Goal: Information Seeking & Learning: Learn about a topic

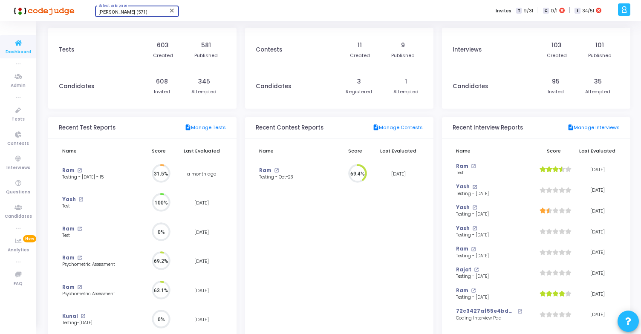
click at [131, 12] on span "[PERSON_NAME] (571)" at bounding box center [122, 12] width 49 height 6
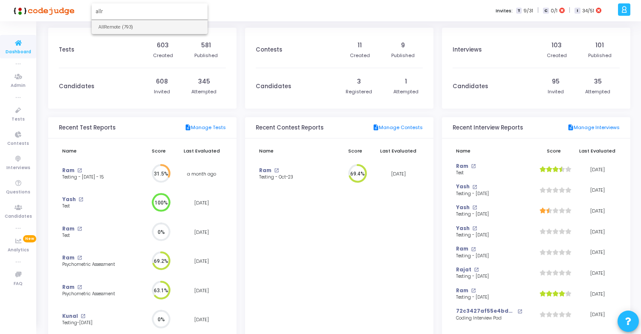
type input "allr"
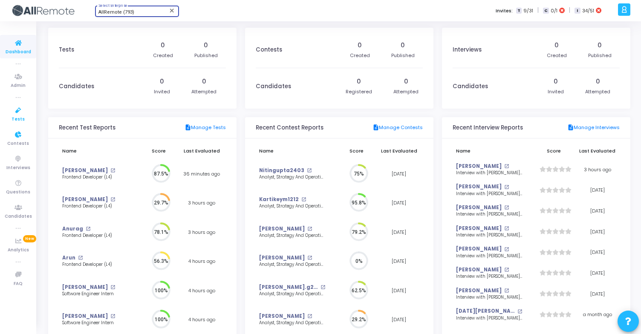
scroll to position [19, 9]
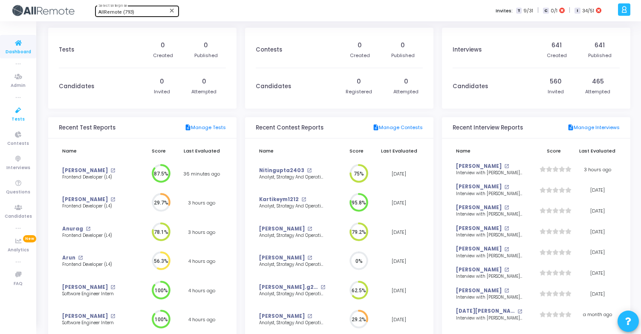
click at [19, 114] on icon at bounding box center [18, 110] width 18 height 11
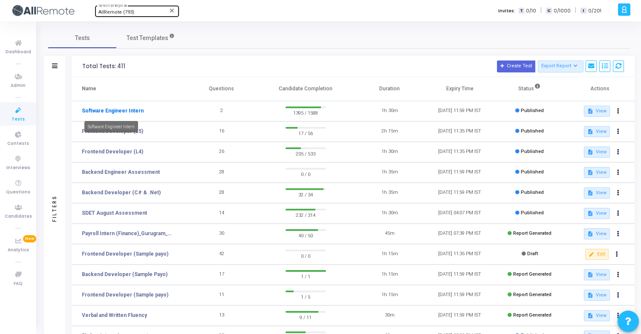
click at [107, 111] on link "Software Engineer Intern" at bounding box center [113, 111] width 62 height 8
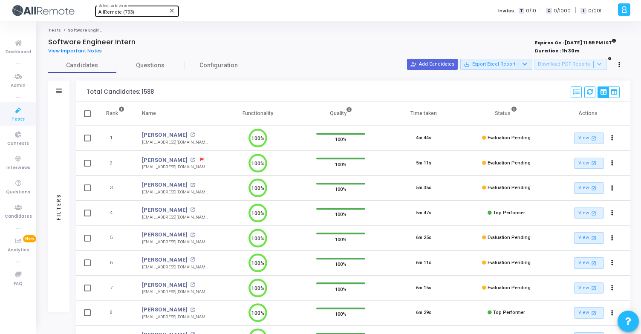
click at [43, 129] on div "Tests Software Engineer Intern Software Engineer Intern View Important Notes Ex…" at bounding box center [338, 276] width 603 height 496
click at [60, 129] on div "Filters" at bounding box center [58, 207] width 21 height 210
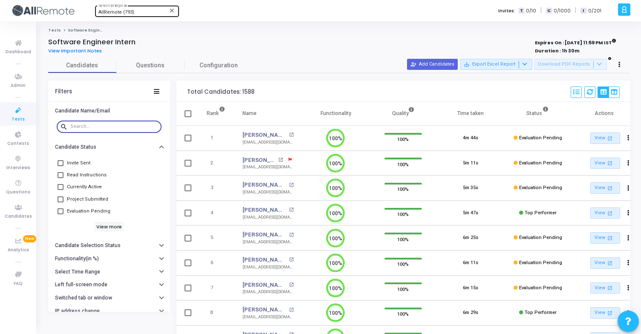
click at [98, 129] on input "text" at bounding box center [114, 126] width 88 height 5
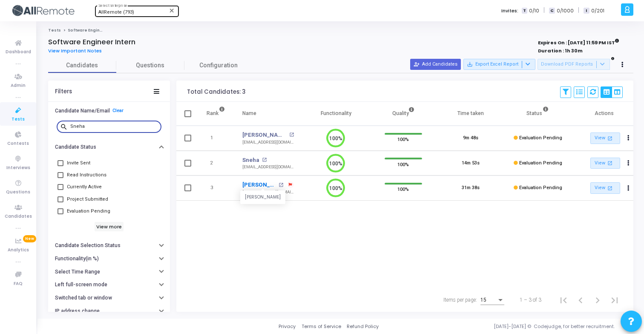
type input "Sneha"
click at [262, 184] on link "[PERSON_NAME]" at bounding box center [259, 185] width 34 height 9
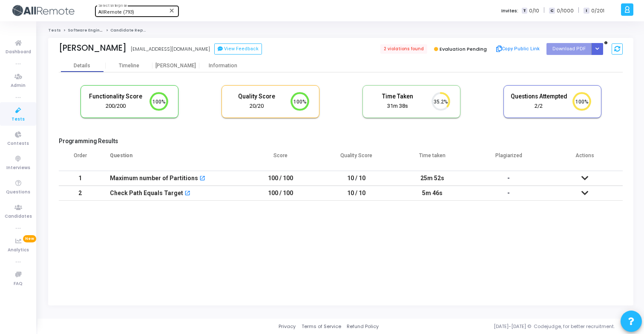
click at [216, 55] on div "[PERSON_NAME] [EMAIL_ADDRESS][DOMAIN_NAME] View Feedback" at bounding box center [198, 49] width 278 height 12
click at [222, 46] on button "View Feedback" at bounding box center [238, 48] width 48 height 11
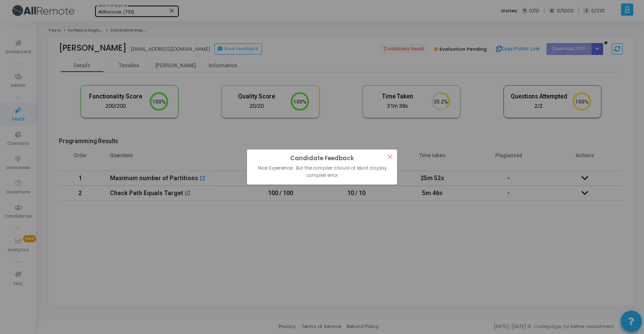
click at [389, 158] on button "×" at bounding box center [390, 156] width 14 height 14
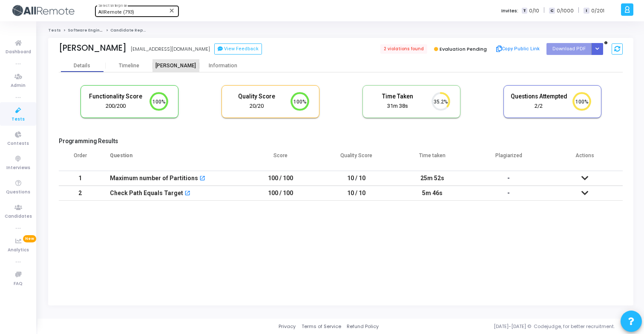
click at [175, 64] on div "[PERSON_NAME]" at bounding box center [175, 66] width 47 height 6
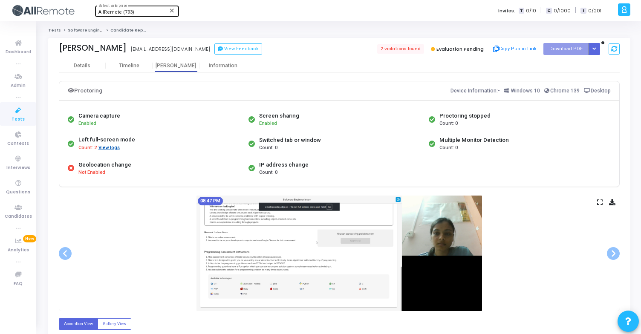
click at [109, 149] on button "View logs" at bounding box center [109, 148] width 22 height 8
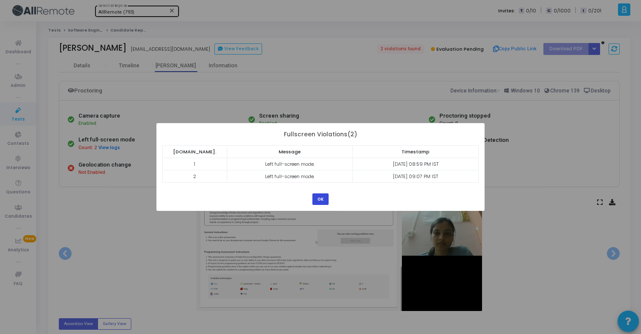
click at [320, 198] on button "OK" at bounding box center [320, 198] width 16 height 11
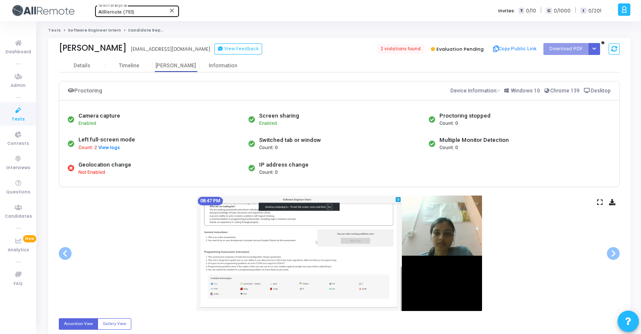
click at [92, 29] on link "Software Engineer Intern" at bounding box center [94, 30] width 53 height 5
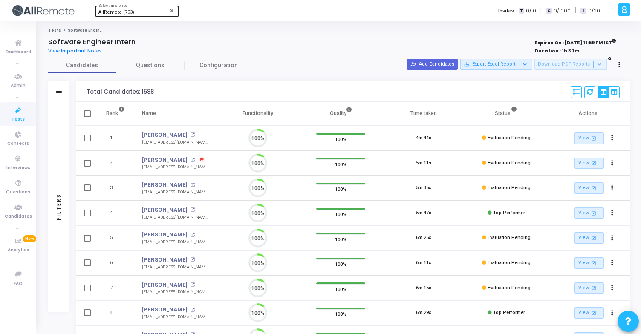
scroll to position [18, 22]
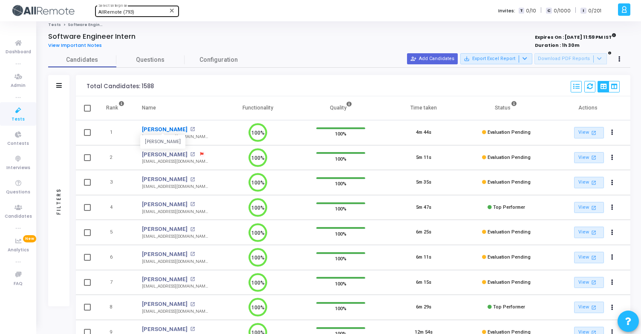
click at [155, 128] on link "[PERSON_NAME]" at bounding box center [165, 129] width 46 height 9
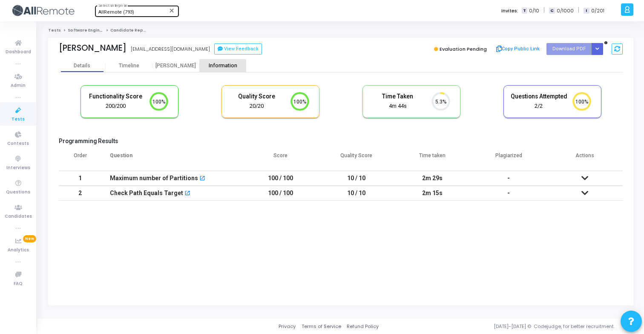
click at [213, 66] on div "Information" at bounding box center [222, 66] width 47 height 6
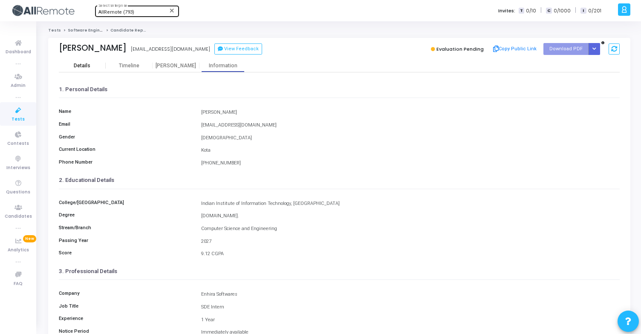
click at [85, 66] on div "Details" at bounding box center [82, 66] width 17 height 6
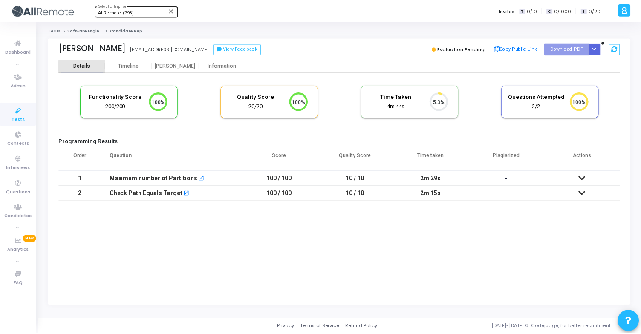
scroll to position [4, 4]
click at [88, 30] on link "Software Engineer Intern" at bounding box center [94, 30] width 53 height 5
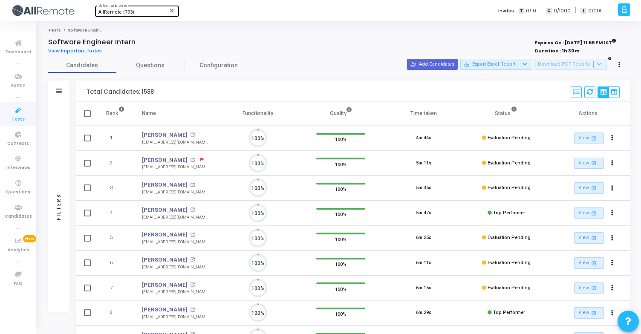
scroll to position [4, 4]
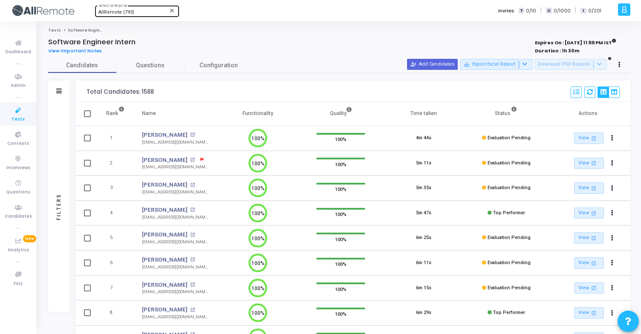
click at [21, 111] on icon at bounding box center [18, 110] width 18 height 11
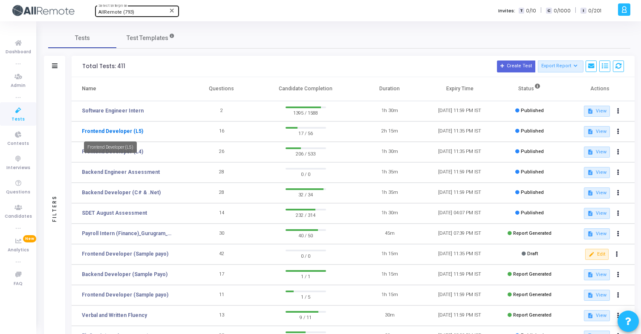
click at [118, 133] on link "Frontend Developer (L5)" at bounding box center [112, 131] width 61 height 8
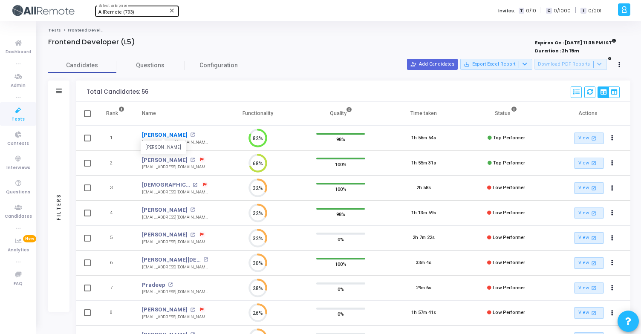
click at [157, 136] on link "[PERSON_NAME]" at bounding box center [165, 135] width 46 height 9
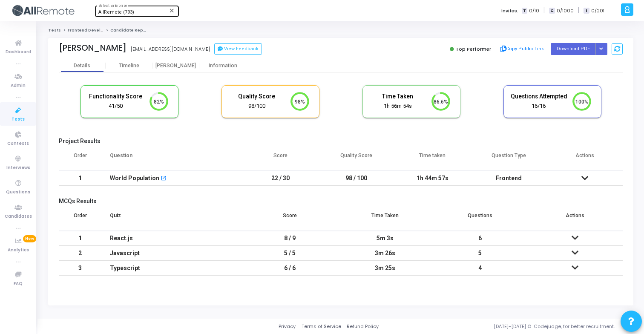
click at [198, 176] on div "World Population open_in_new" at bounding box center [172, 178] width 124 height 14
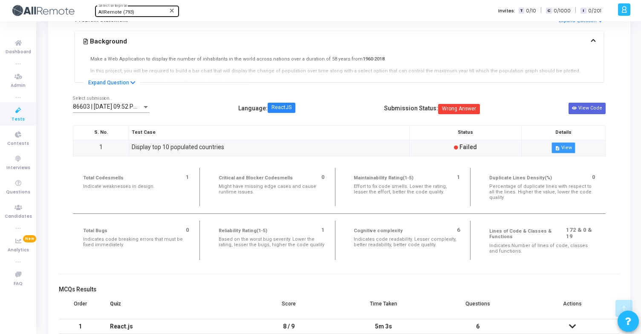
click at [563, 147] on button "description View" at bounding box center [563, 147] width 24 height 11
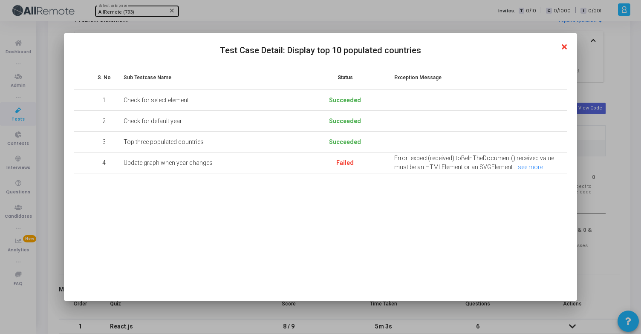
click at [564, 47] on icon at bounding box center [563, 47] width 5 height 8
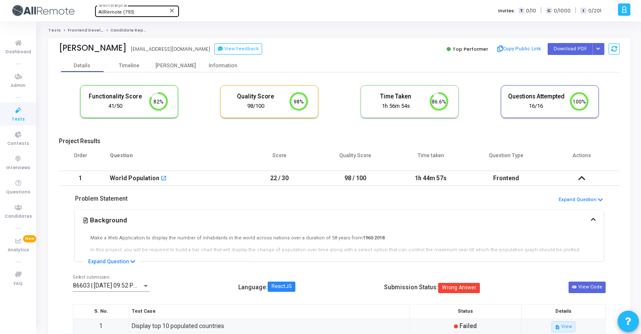
click at [216, 43] on div "[PERSON_NAME] [EMAIL_ADDRESS][DOMAIN_NAME] View Feedback" at bounding box center [197, 49] width 276 height 12
click at [214, 50] on button "View Feedback" at bounding box center [238, 48] width 48 height 11
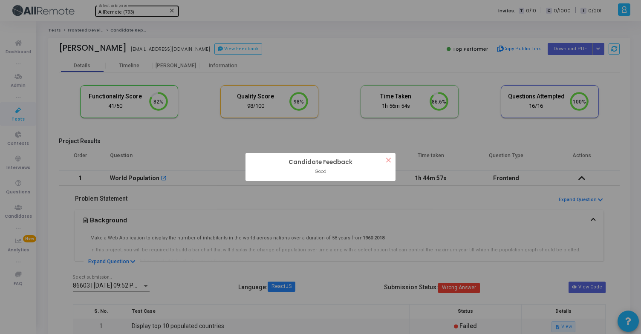
click at [390, 160] on button "×" at bounding box center [388, 160] width 14 height 14
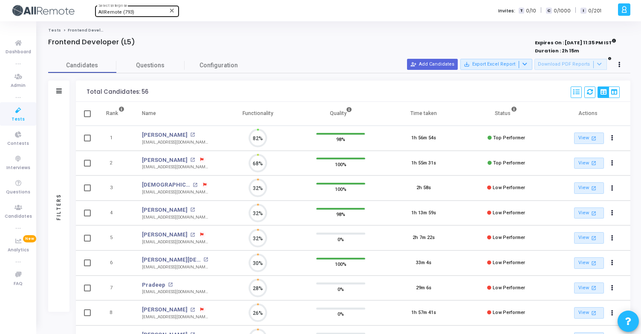
scroll to position [18, 22]
click at [22, 111] on icon at bounding box center [18, 110] width 18 height 11
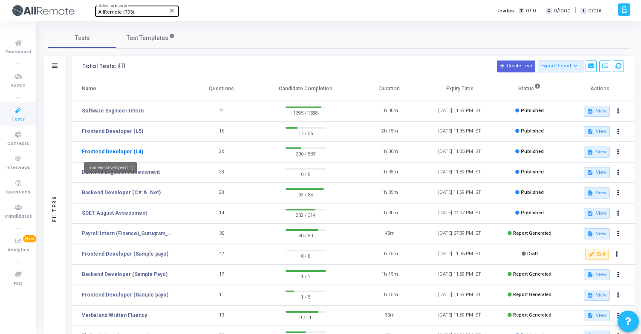
click at [118, 152] on link "Frontend Developer (L4)" at bounding box center [112, 152] width 61 height 8
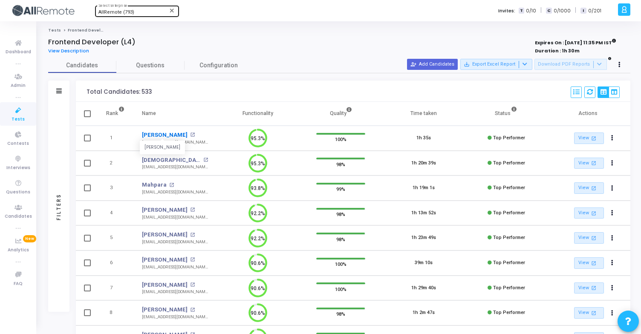
click at [150, 135] on link "[PERSON_NAME]" at bounding box center [165, 135] width 46 height 9
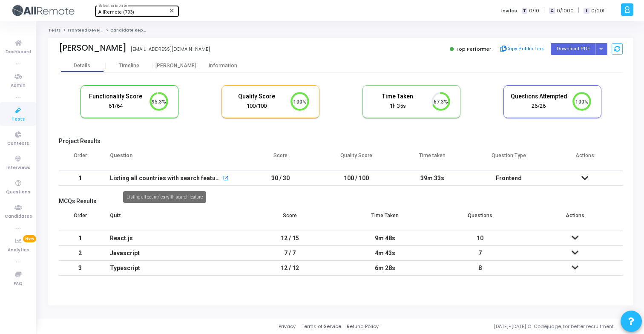
click at [171, 178] on div "Listing all countries with search feature" at bounding box center [166, 178] width 112 height 14
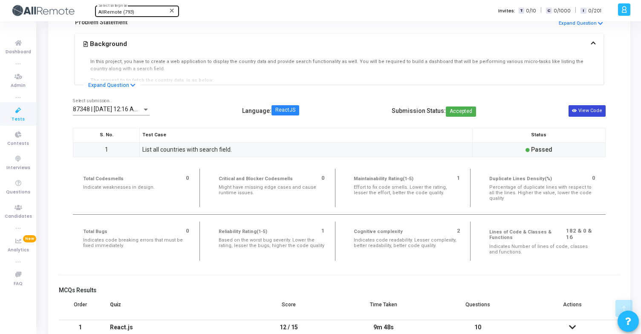
click at [591, 113] on button "View Code" at bounding box center [586, 110] width 37 height 11
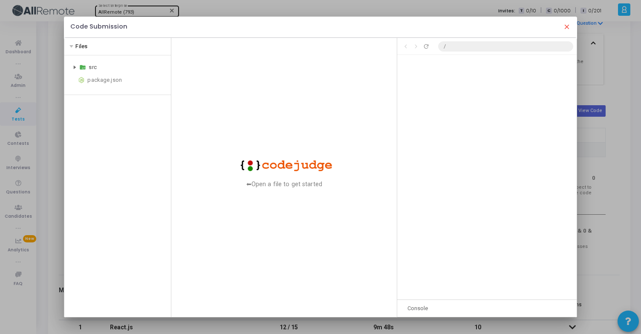
click at [85, 68] on div "src" at bounding box center [118, 67] width 100 height 10
click at [101, 94] on div "App.js" at bounding box center [129, 93] width 75 height 10
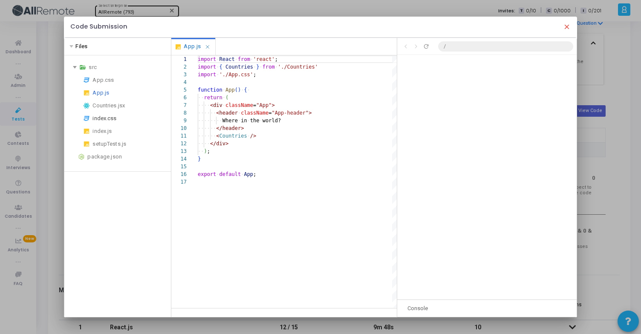
click at [107, 119] on div "index.css" at bounding box center [129, 118] width 75 height 10
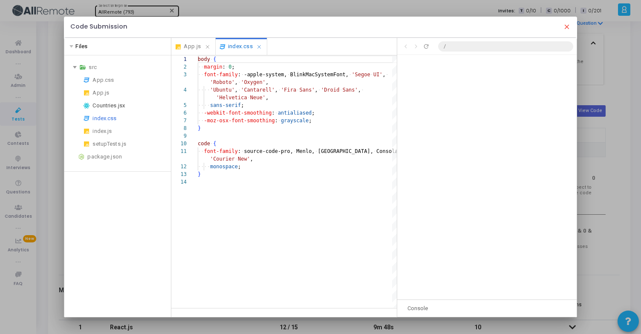
click at [112, 107] on div "Countries.jsx" at bounding box center [129, 106] width 75 height 10
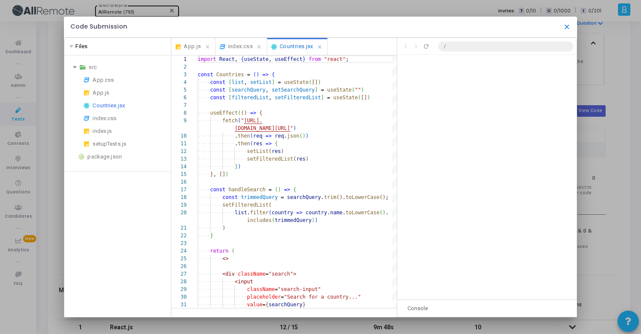
click at [568, 29] on mat-icon "close" at bounding box center [567, 27] width 8 height 8
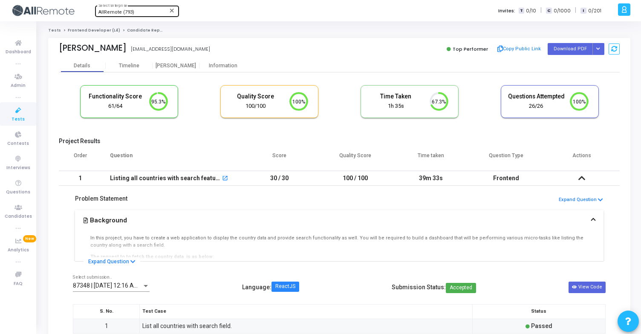
click at [91, 30] on link "Frontend Developer (L4)" at bounding box center [94, 30] width 52 height 5
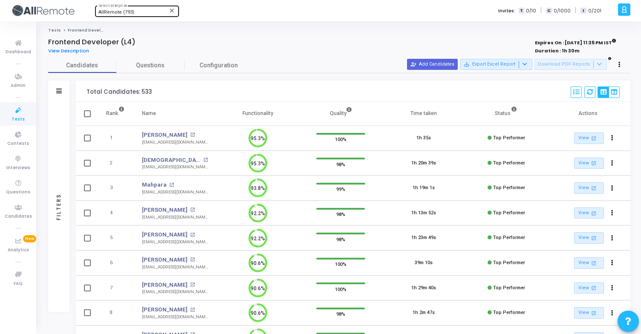
click at [24, 112] on icon at bounding box center [18, 110] width 18 height 11
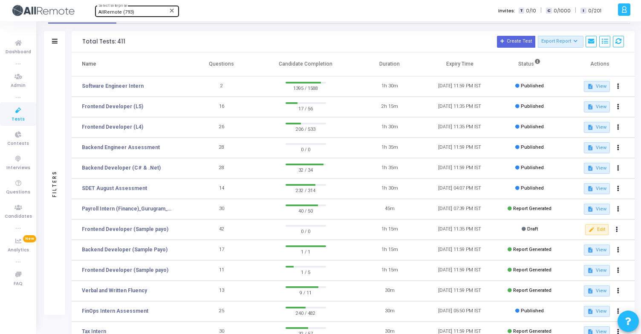
scroll to position [28, 0]
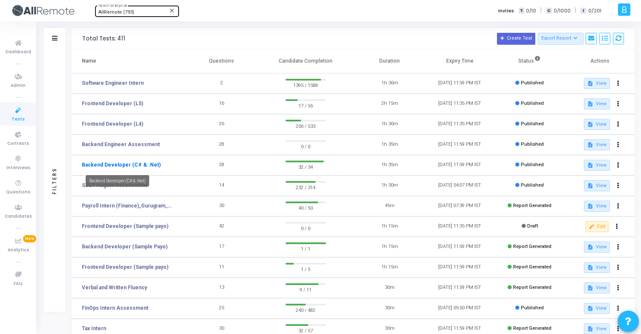
click at [129, 165] on link "Backend Developer (C# & .Net)" at bounding box center [121, 165] width 79 height 8
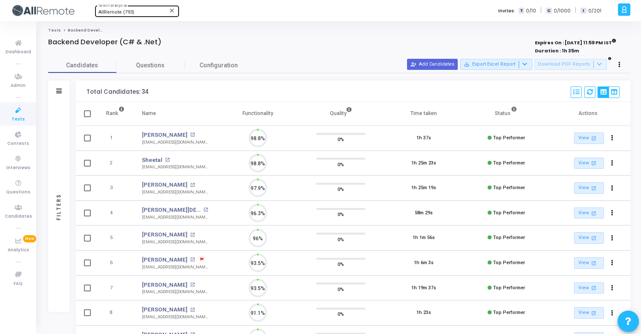
scroll to position [18, 22]
